Goal: Find specific page/section: Find specific page/section

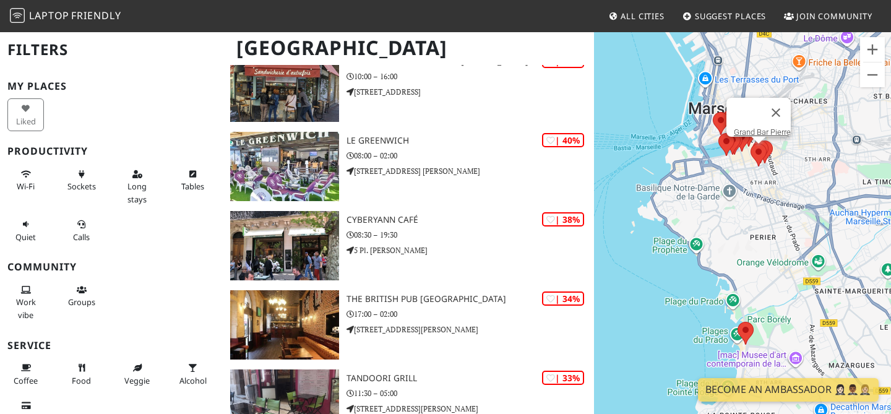
scroll to position [591, 0]
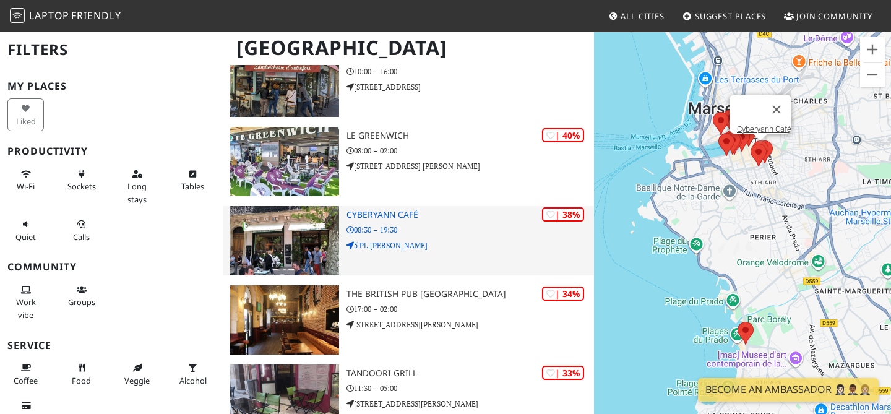
click at [386, 218] on h3 "Cyberyann Café" at bounding box center [469, 215] width 247 height 11
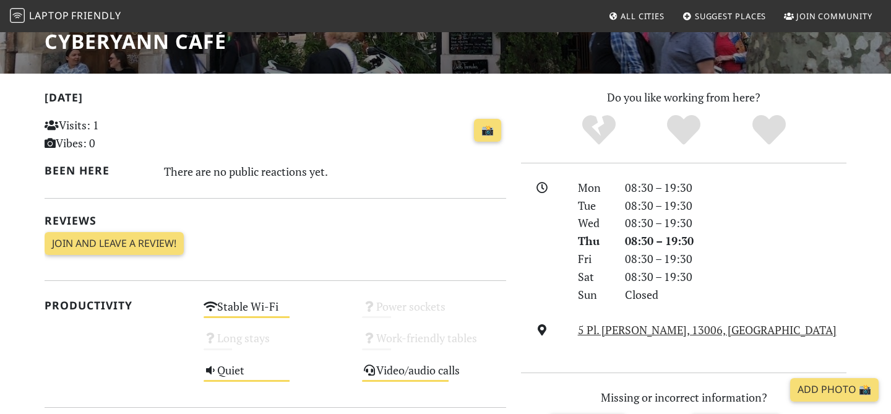
scroll to position [319, 0]
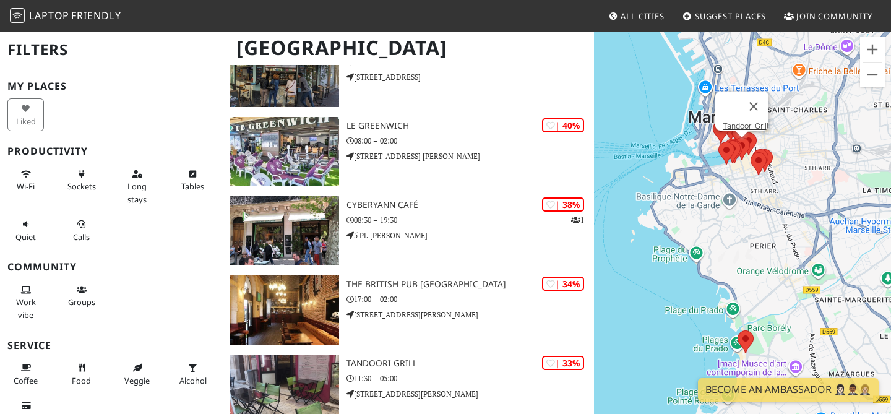
scroll to position [599, 0]
